Goal: Find specific page/section: Find specific page/section

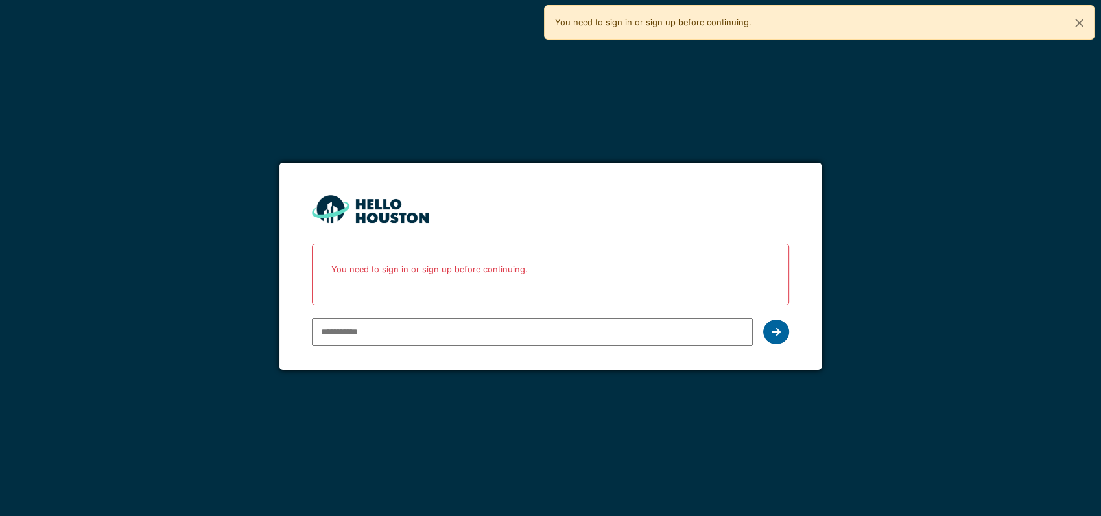
type input "**********"
click at [780, 335] on icon at bounding box center [775, 332] width 9 height 10
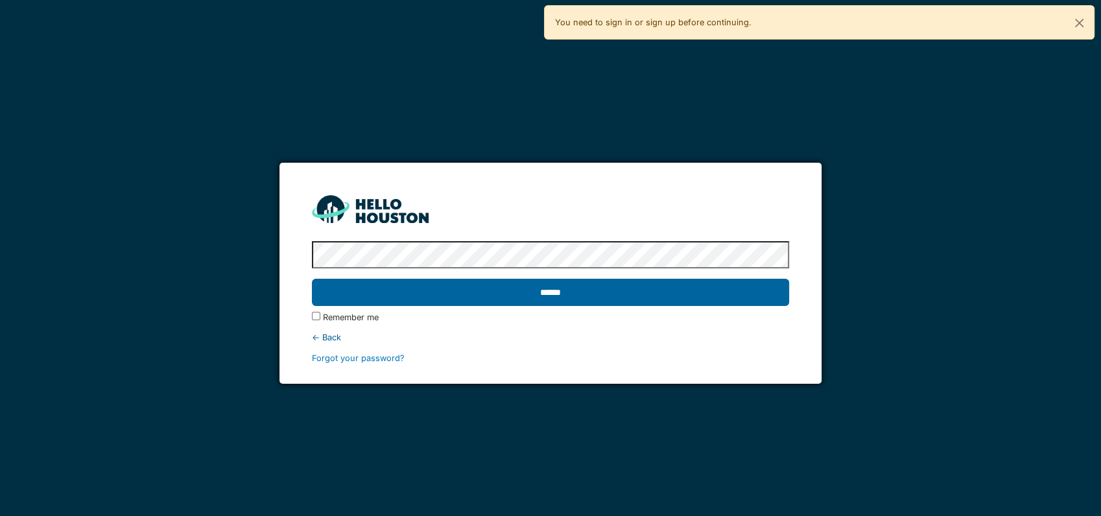
click at [664, 293] on input "******" at bounding box center [550, 292] width 477 height 27
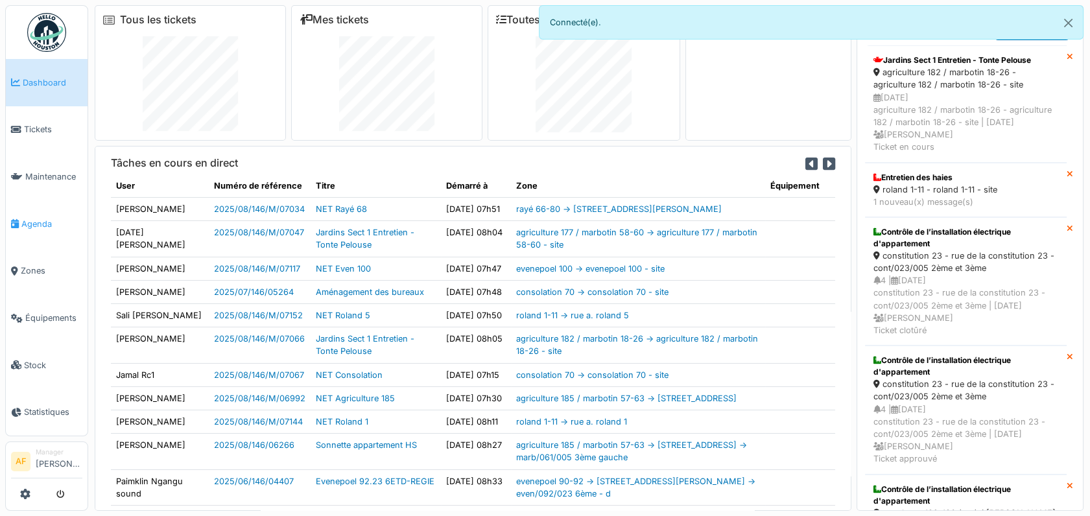
click at [45, 218] on span "Agenda" at bounding box center [51, 224] width 61 height 12
